Goal: Task Accomplishment & Management: Manage account settings

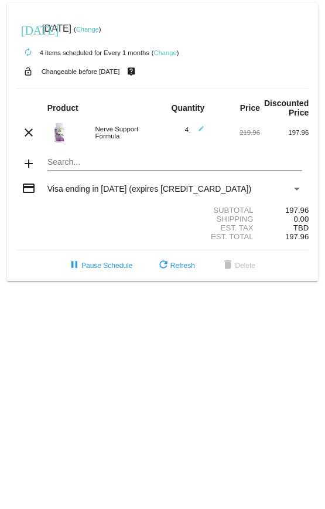
click at [70, 189] on span "Visa ending in [DATE] (expires [CREDIT_CARD_DATA])" at bounding box center [149, 188] width 204 height 9
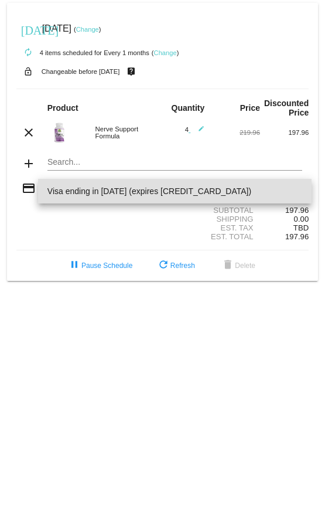
click at [40, 187] on mat-option "Visa ending in [DATE] (expires [CREDIT_CARD_DATA])" at bounding box center [175, 191] width 274 height 25
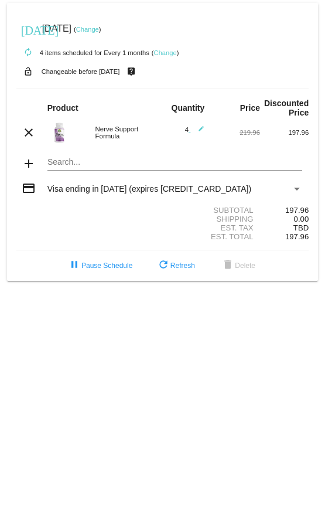
click at [294, 188] on div "Payment Method" at bounding box center [297, 188] width 11 height 9
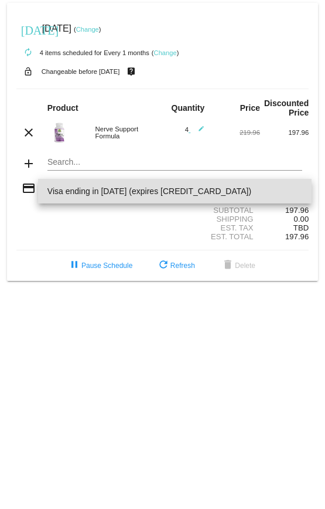
click at [231, 186] on span "Visa ending in [DATE] (expires [CREDIT_CARD_DATA])" at bounding box center [174, 191] width 255 height 25
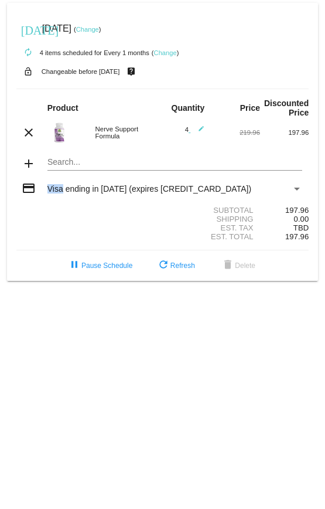
click at [231, 186] on div "Visa ending in [DATE] (expires [CREDIT_CARD_DATA])" at bounding box center [169, 188] width 244 height 9
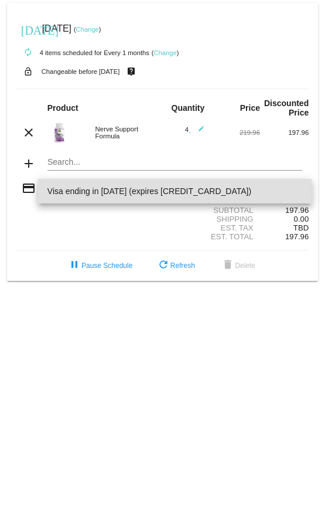
click at [19, 189] on div at bounding box center [162, 254] width 325 height 509
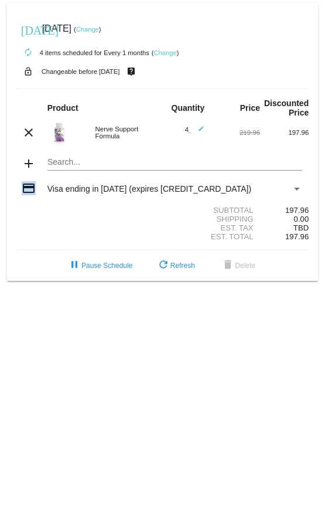
click at [19, 189] on div "credit_card" at bounding box center [28, 189] width 25 height 16
click at [22, 189] on mat-icon "credit_card" at bounding box center [29, 188] width 14 height 14
